Goal: Find specific page/section: Find specific page/section

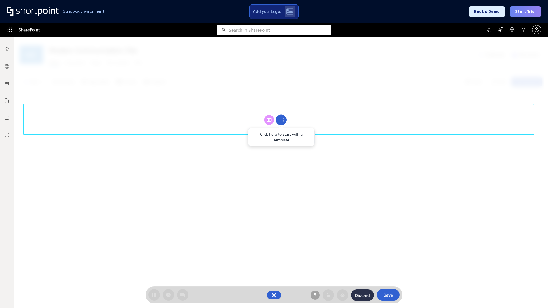
click at [281, 120] on circle at bounding box center [281, 120] width 11 height 11
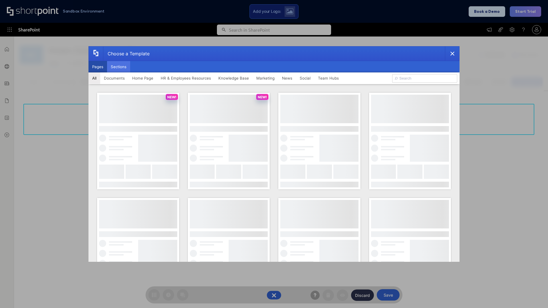
click at [118, 67] on button "Sections" at bounding box center [118, 66] width 23 height 11
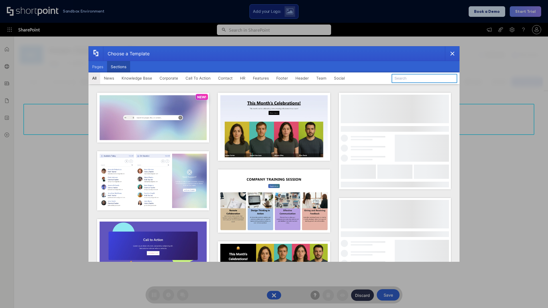
type input "Features Kit 5"
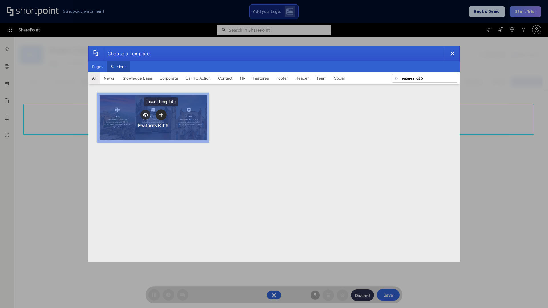
click at [161, 115] on icon "template selector" at bounding box center [161, 115] width 4 height 4
